Goal: Task Accomplishment & Management: Use online tool/utility

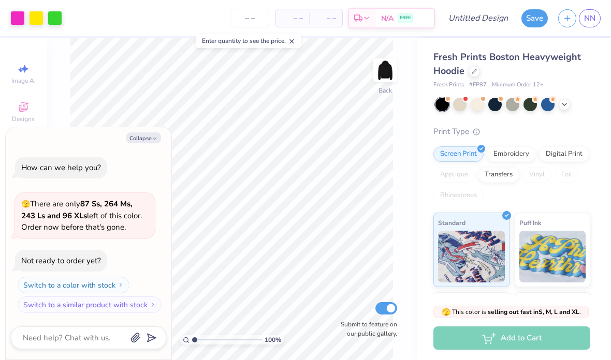
click at [149, 143] on button "Collapse" at bounding box center [143, 137] width 35 height 11
type textarea "x"
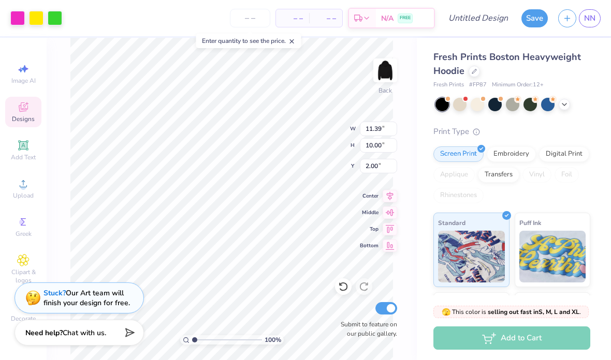
type input "1.75"
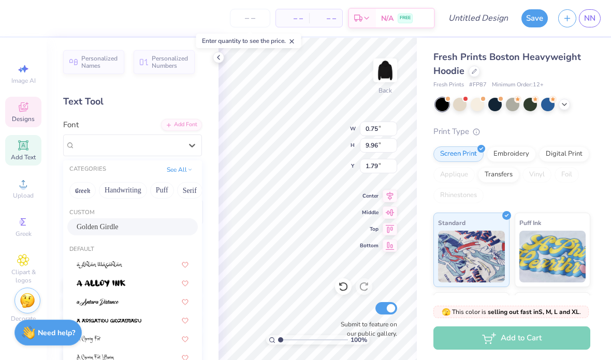
click at [195, 170] on button "See All" at bounding box center [180, 170] width 32 height 10
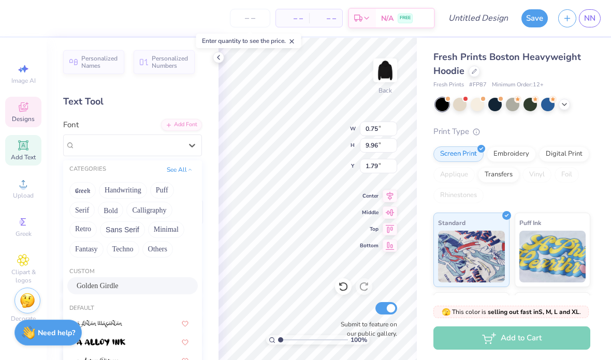
click at [172, 120] on div "Add Font" at bounding box center [181, 125] width 41 height 12
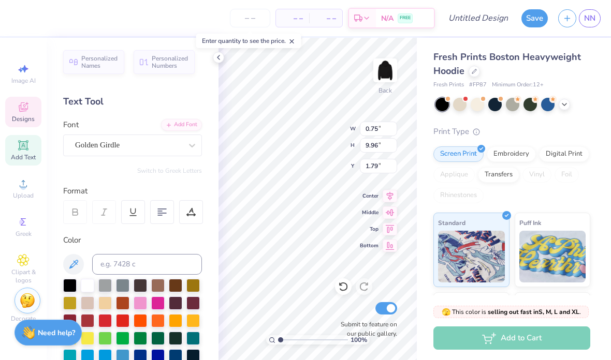
type input "6.31"
type input "5.08"
type input "6.24"
type input "5.55"
type input "6.31"
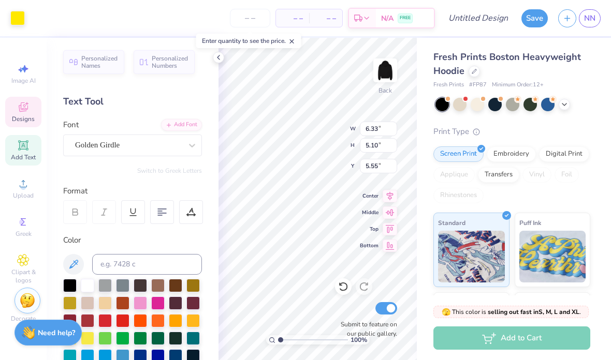
type input "5.08"
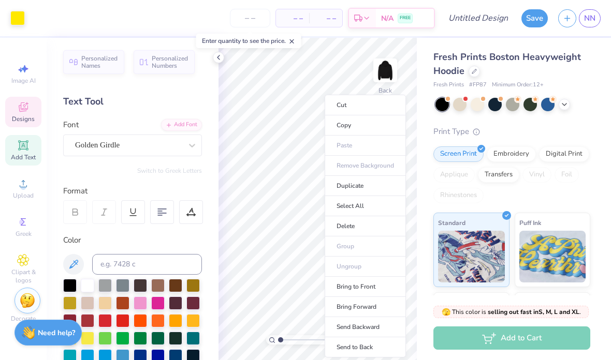
type input "5.55"
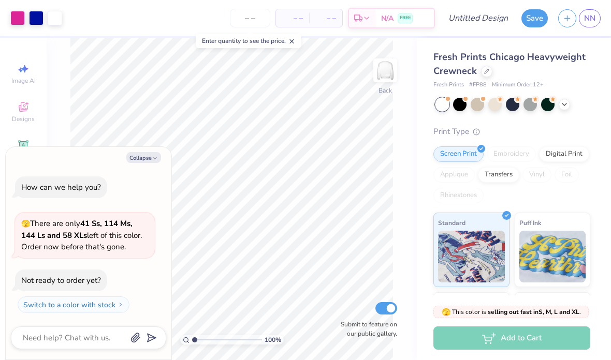
click at [147, 160] on button "Collapse" at bounding box center [143, 157] width 35 height 11
type textarea "x"
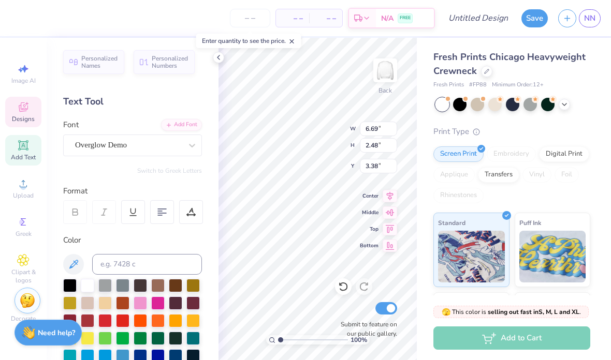
scroll to position [0, 1]
type textarea "odel"
type textarea "L"
type textarea "LU"
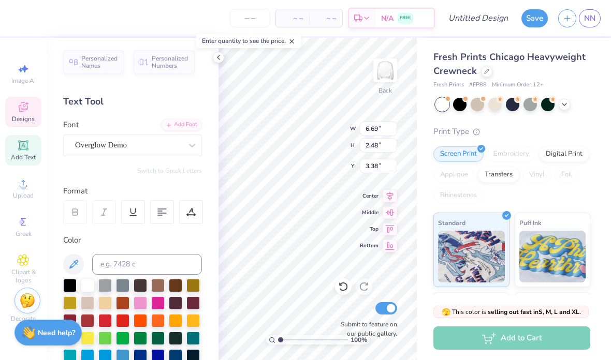
scroll to position [0, 1]
type input "11.61"
type input "2.11"
type input "6.05"
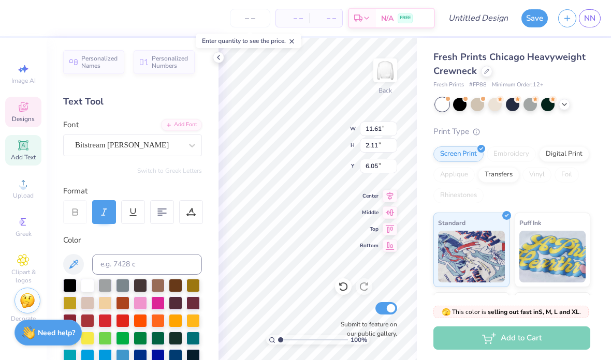
type textarea "Unied Nations"
type input "11.80"
type input "5.74"
type input "3.00"
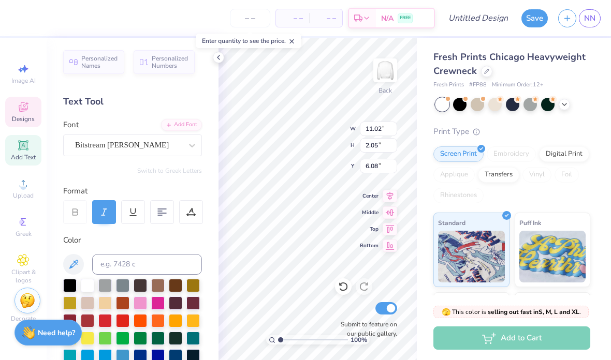
type textarea "s"
type input "0.61"
type input "0.88"
type input "6.57"
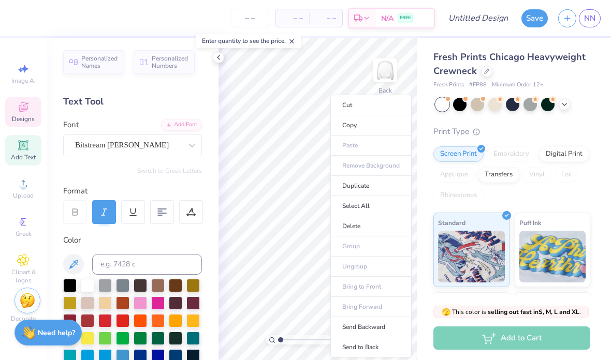
type input "0.76"
type input "1.09"
type input "6.44"
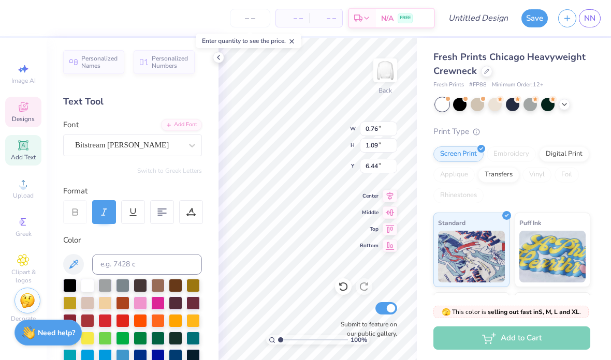
type textarea "Debate"
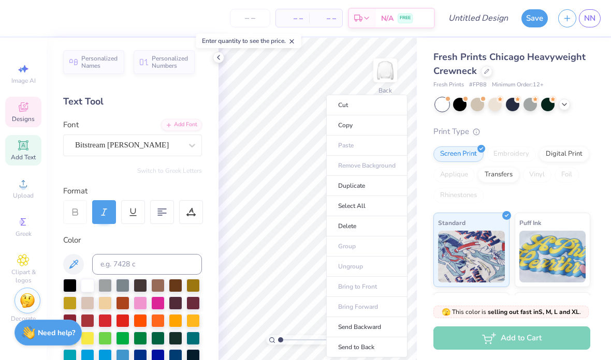
type input "6.44"
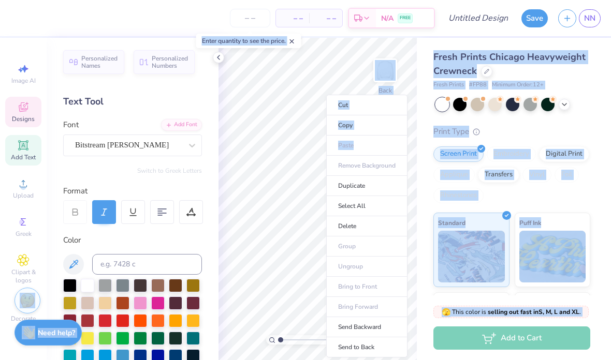
click at [335, 157] on ul "Cut Copy Paste Remove Background Duplicate Select All Delete Group Ungroup Brin…" at bounding box center [366, 226] width 81 height 263
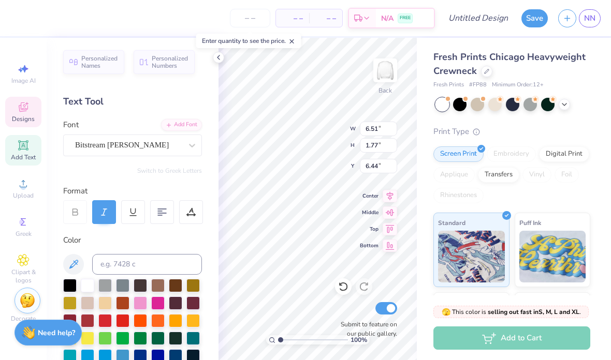
type input "5.16"
type input "1.40"
type input "6.44"
type input "5.91"
type input "1.61"
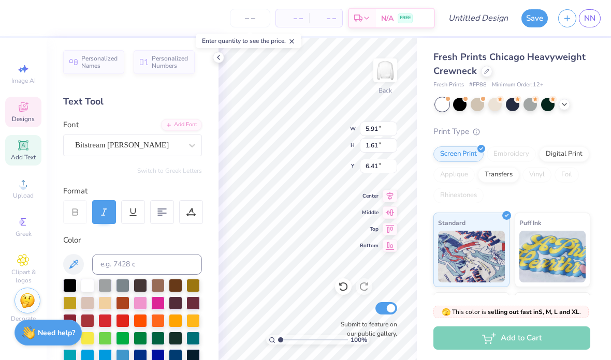
type input "6.44"
type textarea "Debate Team"
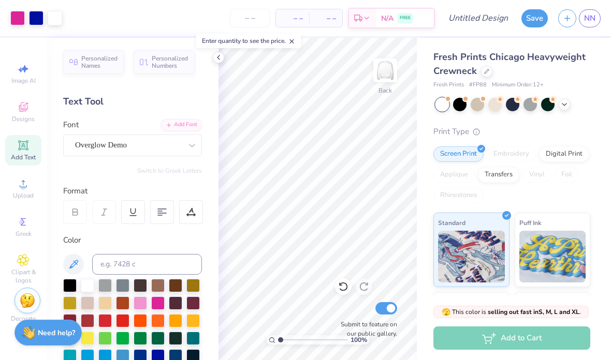
click at [527, 19] on button "Save" at bounding box center [534, 18] width 26 height 18
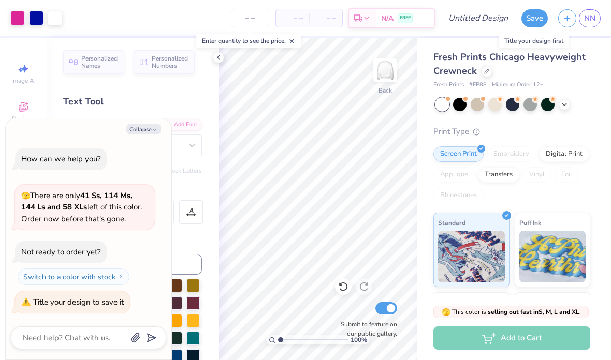
click at [536, 17] on button "Save" at bounding box center [534, 18] width 26 height 18
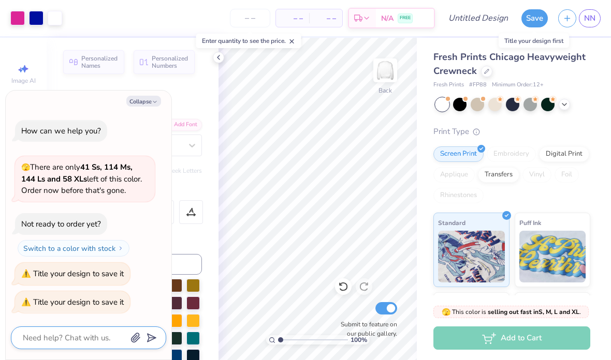
type textarea "x"
type textarea "S"
click at [173, 219] on div at bounding box center [162, 212] width 24 height 24
type textarea "x"
click at [162, 225] on div "How can we help you? 🫣 There are only 41 Ss, 114 Ms, 144 Ls and 58 XLs left of …" at bounding box center [88, 217] width 155 height 210
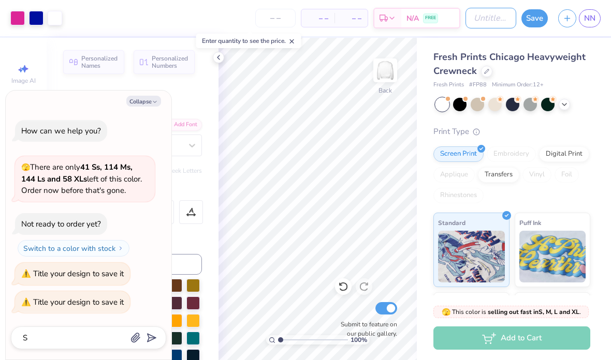
click at [500, 25] on input "Design Title" at bounding box center [490, 18] width 51 height 21
type input "D"
type textarea "x"
type input "De"
type textarea "x"
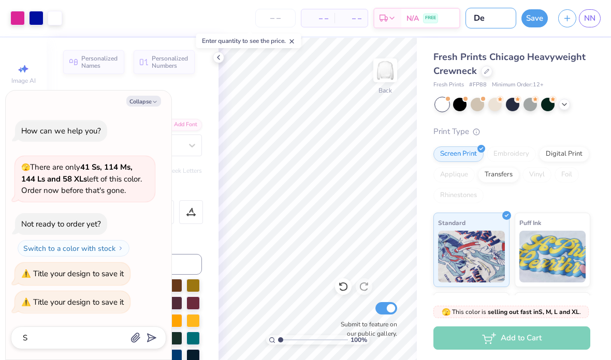
type input "De"
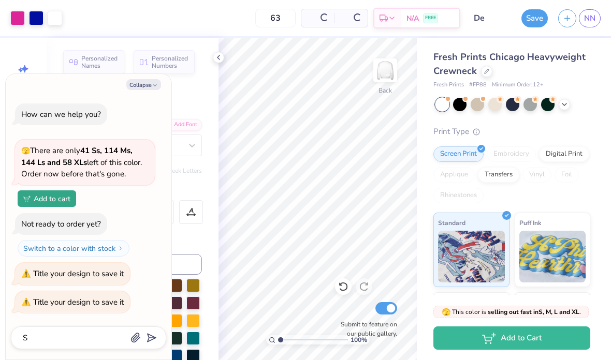
type input "6"
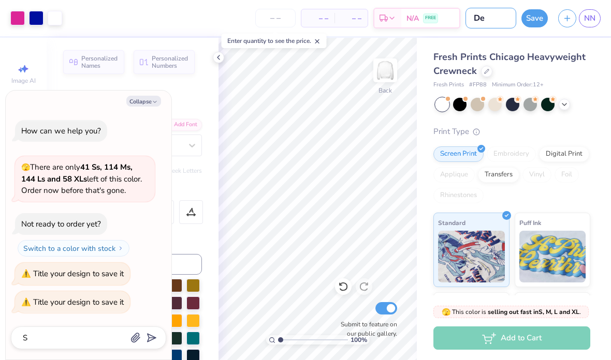
click at [497, 24] on input "De" at bounding box center [490, 18] width 51 height 21
type input "Deb"
type textarea "x"
type input "Deba"
type textarea "x"
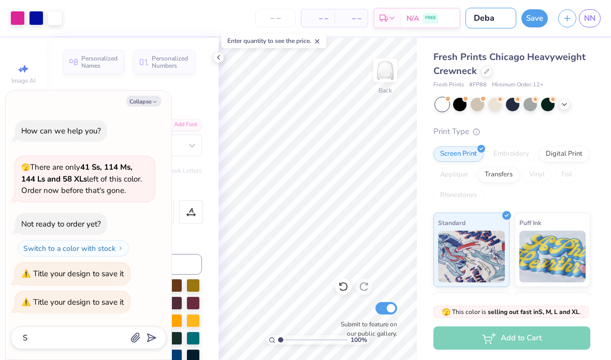
type input "Debat"
type textarea "x"
type input "Debate"
type textarea "x"
type input "Debate"
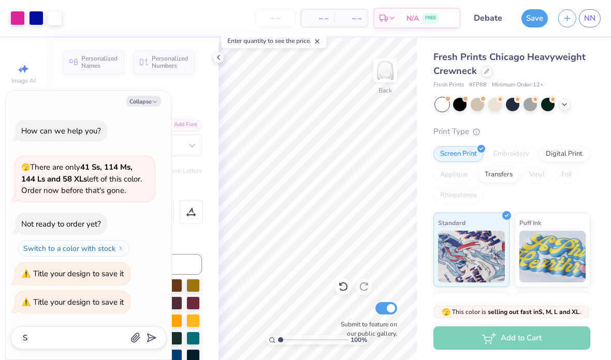
click at [283, 20] on input "number" at bounding box center [275, 18] width 40 height 19
type input "1"
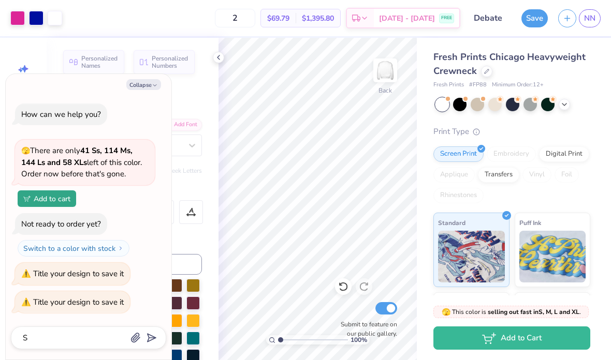
click at [165, 224] on div "How can we help you? 🫣 There are only 41 Ss, 114 Ms, 144 Ls and 58 XLs left of …" at bounding box center [88, 208] width 155 height 227
type input "12"
click at [530, 19] on button "Save" at bounding box center [534, 18] width 26 height 18
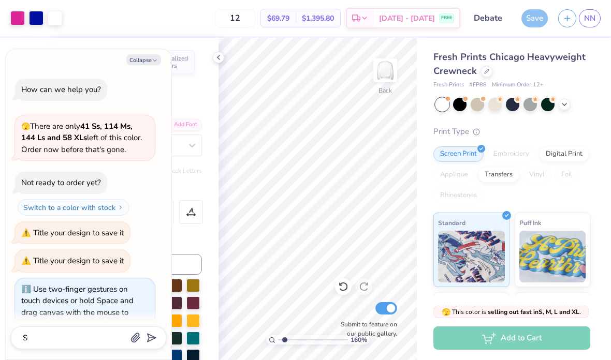
type input "1.59575851213956"
type textarea "x"
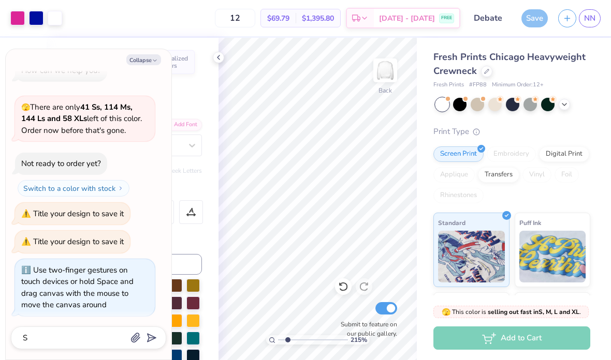
type input "2.04421293011266"
type textarea "x"
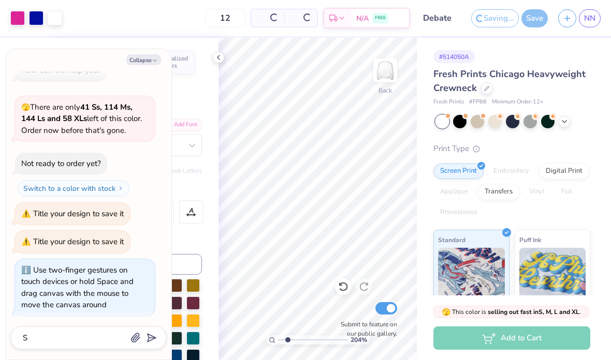
type input "2.03813732332902"
type textarea "x"
type input "20"
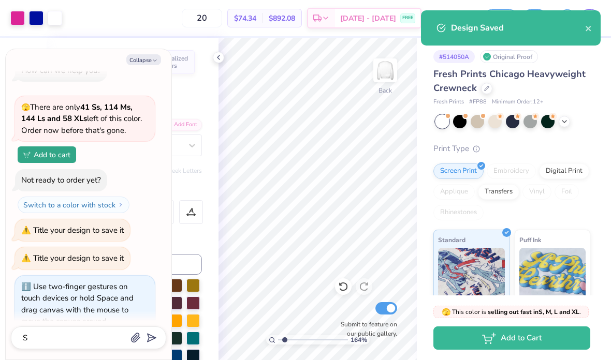
scroll to position [1, 0]
click at [220, 60] on icon at bounding box center [218, 57] width 8 height 8
type input "1.63728515295041"
type textarea "x"
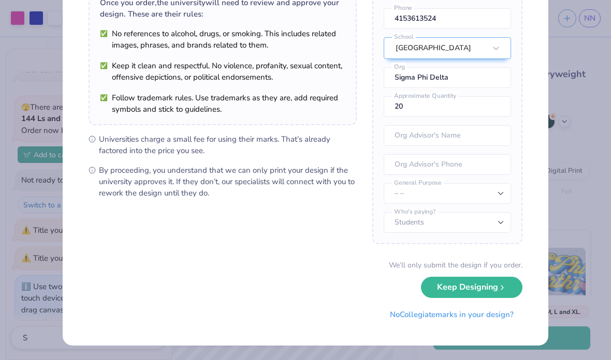
scroll to position [90, 0]
click at [493, 280] on button "Keep Designing" at bounding box center [471, 287] width 101 height 21
type input "1.63728515295041"
type textarea "x"
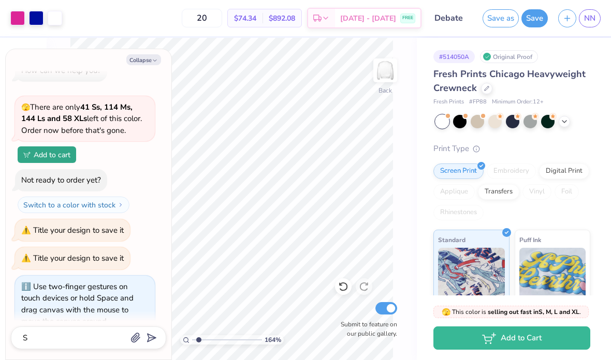
type input "1.63728515295041"
click at [147, 57] on button "Collapse" at bounding box center [143, 59] width 35 height 11
type textarea "x"
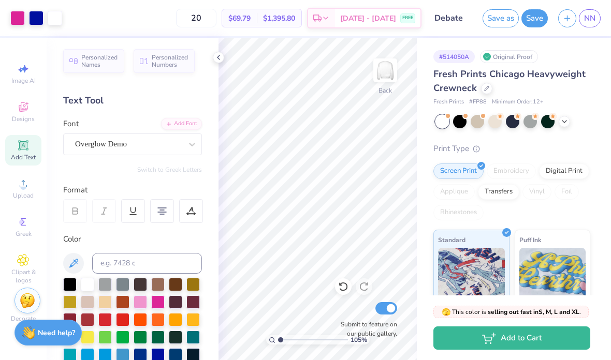
click at [217, 56] on icon at bounding box center [218, 57] width 8 height 8
type input "1.04584222352795"
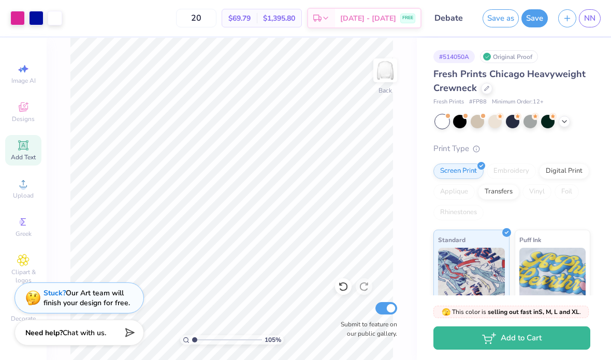
click at [393, 309] on input "Submit to feature on our public gallery." at bounding box center [386, 308] width 22 height 12
checkbox input "false"
type input "1"
click at [566, 18] on line "button" at bounding box center [567, 18] width 5 height 0
click at [574, 66] on div "# 514050A Original Proof Fresh Prints Chicago Heavyweight Crewneck Fresh Prints…" at bounding box center [514, 251] width 194 height 426
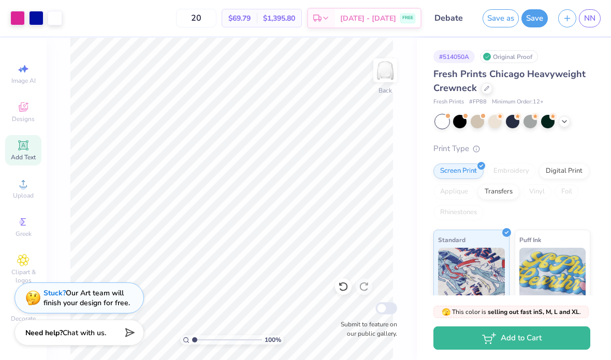
click at [527, 16] on button "Save" at bounding box center [534, 18] width 26 height 18
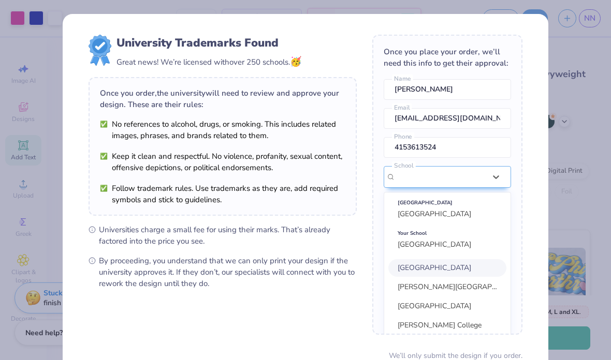
scroll to position [26, 0]
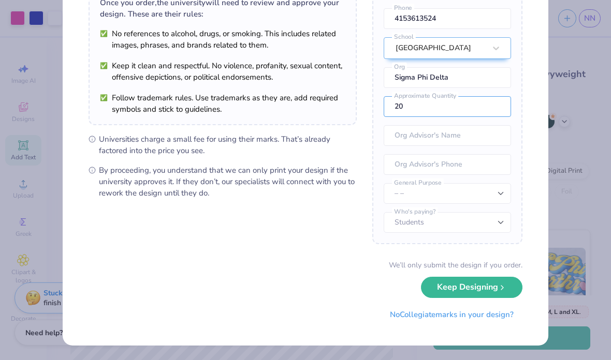
scroll to position [90, 0]
click at [413, 302] on div "We’ll only submit the design if you order. Keep Designing No Collegiate marks i…" at bounding box center [305, 292] width 434 height 65
click at [413, 301] on div "We’ll only submit the design if you order. Keep Designing No Collegiate marks i…" at bounding box center [305, 292] width 434 height 65
click at [420, 310] on button "No Collegiate marks in your design?" at bounding box center [451, 315] width 141 height 21
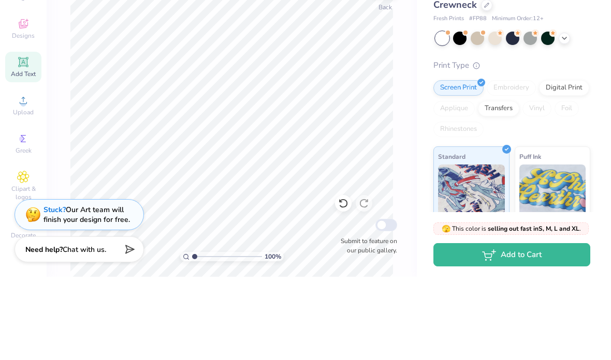
scroll to position [1, 0]
click at [39, 212] on div "Greek" at bounding box center [23, 227] width 36 height 31
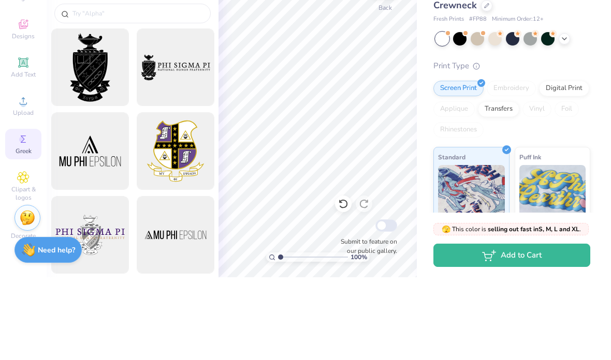
scroll to position [0, 0]
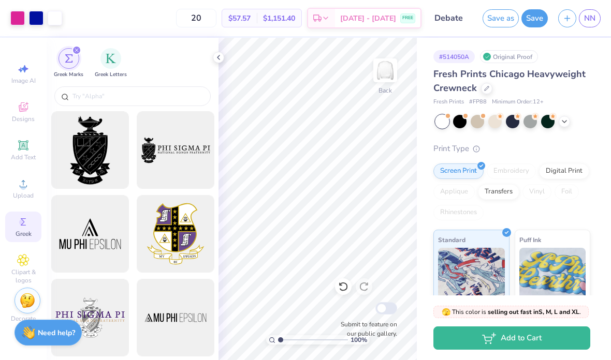
click at [218, 57] on polyline at bounding box center [218, 57] width 2 height 4
